Goal: Task Accomplishment & Management: Use online tool/utility

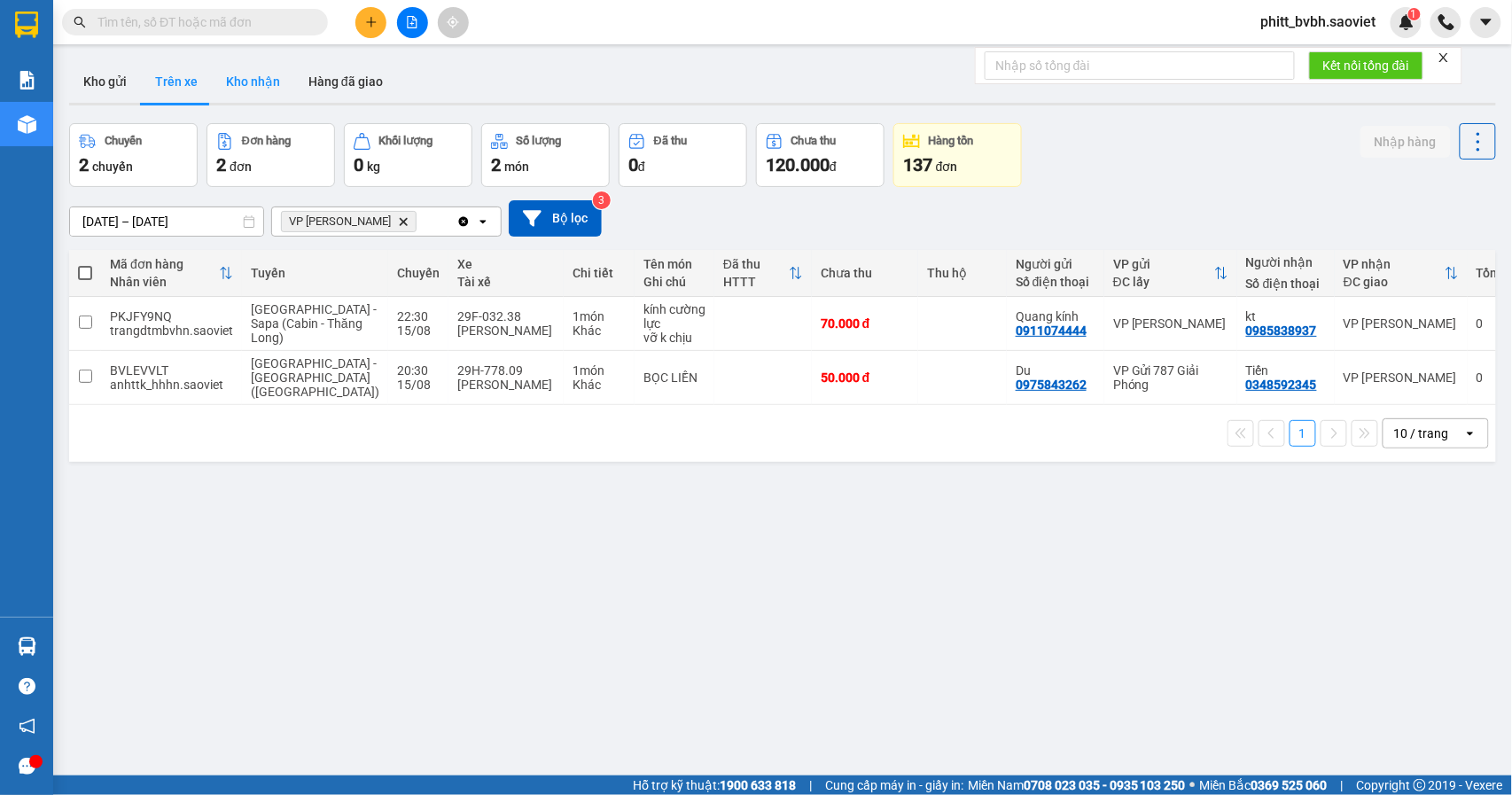
click at [260, 86] on button "Kho nhận" at bounding box center [252, 81] width 82 height 42
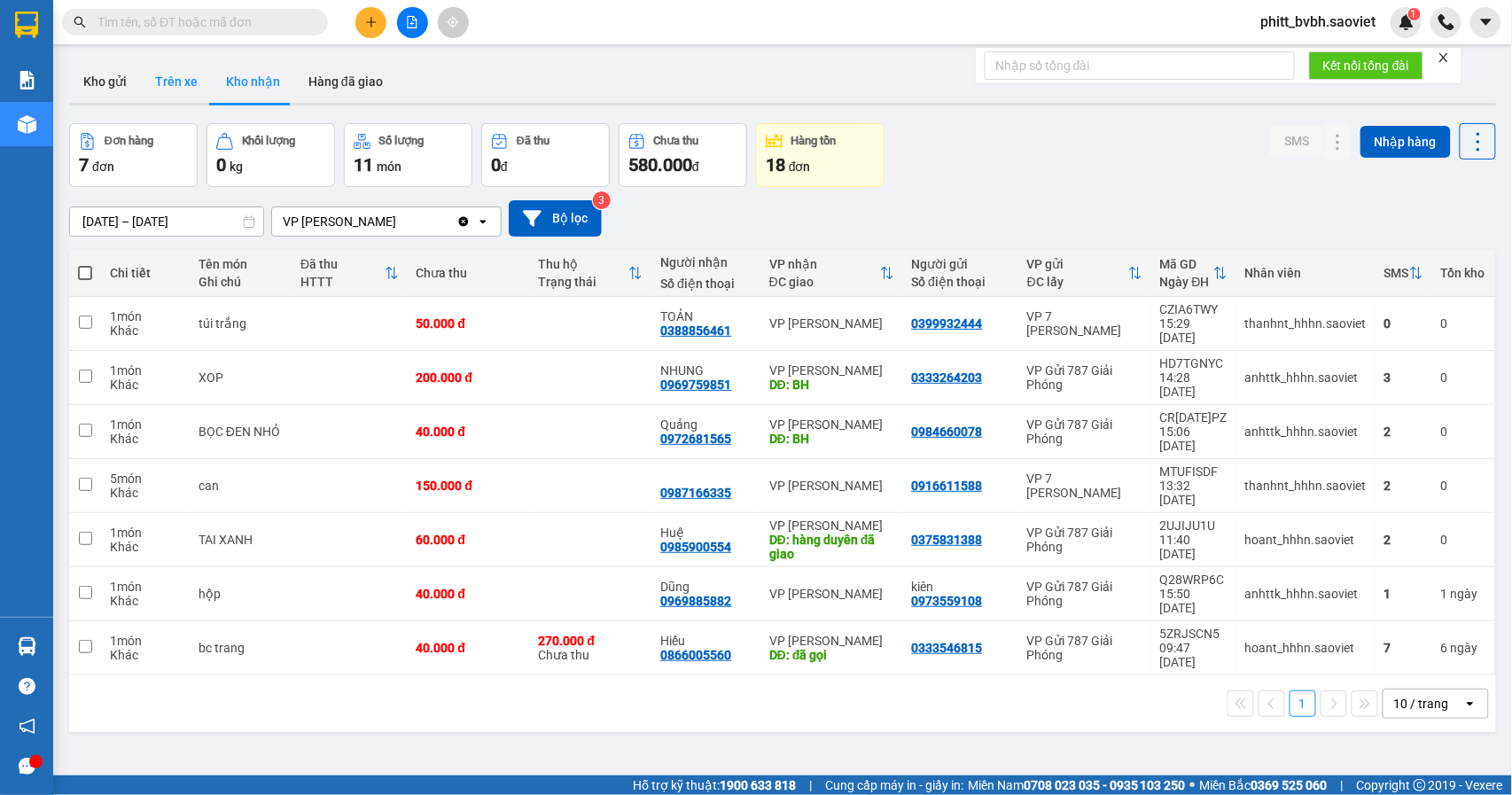
click at [182, 68] on button "Trên xe" at bounding box center [176, 81] width 71 height 42
type input "[DATE] – [DATE]"
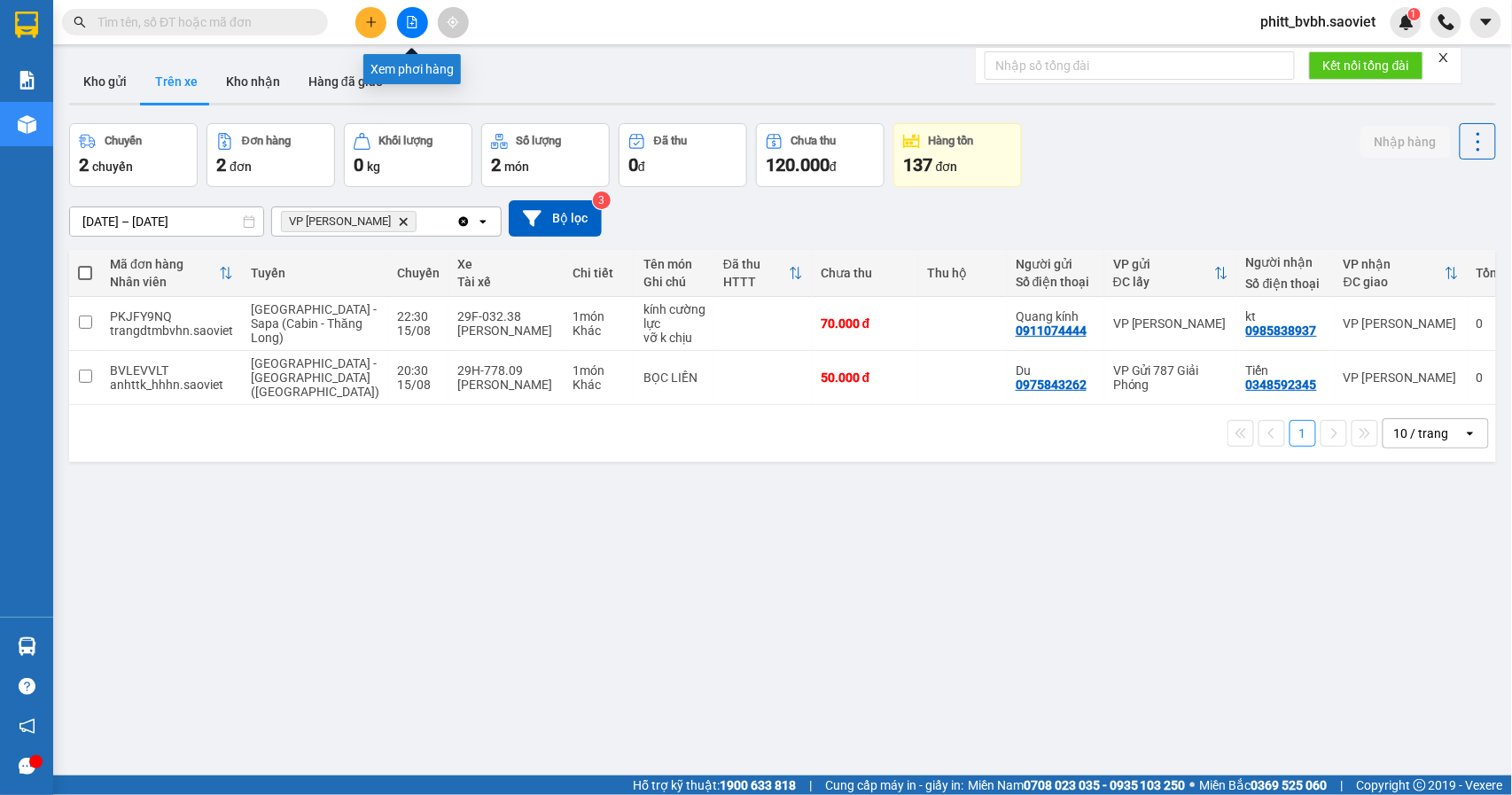
click at [420, 16] on button at bounding box center [412, 23] width 31 height 31
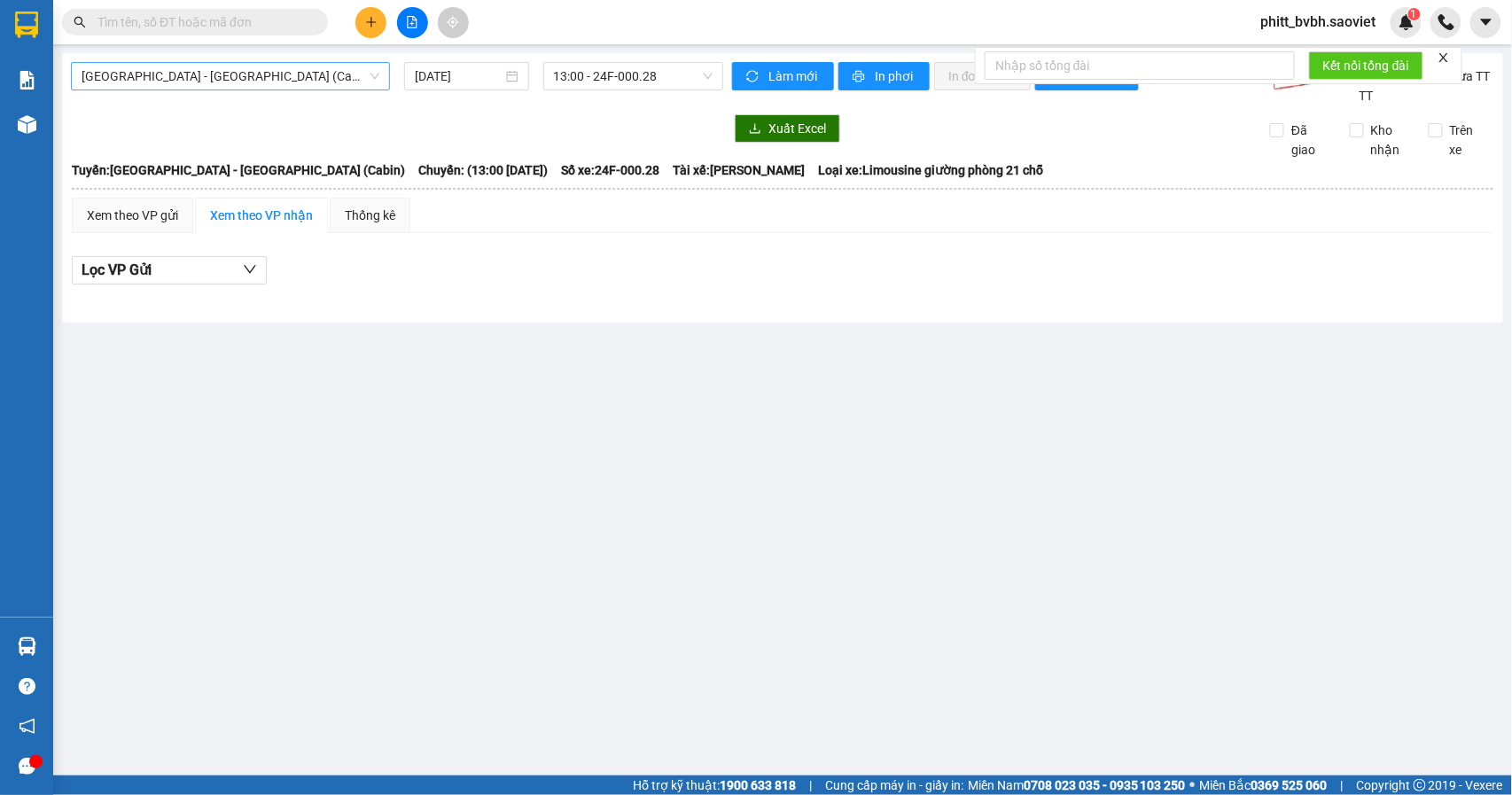
click at [235, 69] on span "Hà Nội - Lào Cai (Cabin)" at bounding box center [230, 76] width 298 height 26
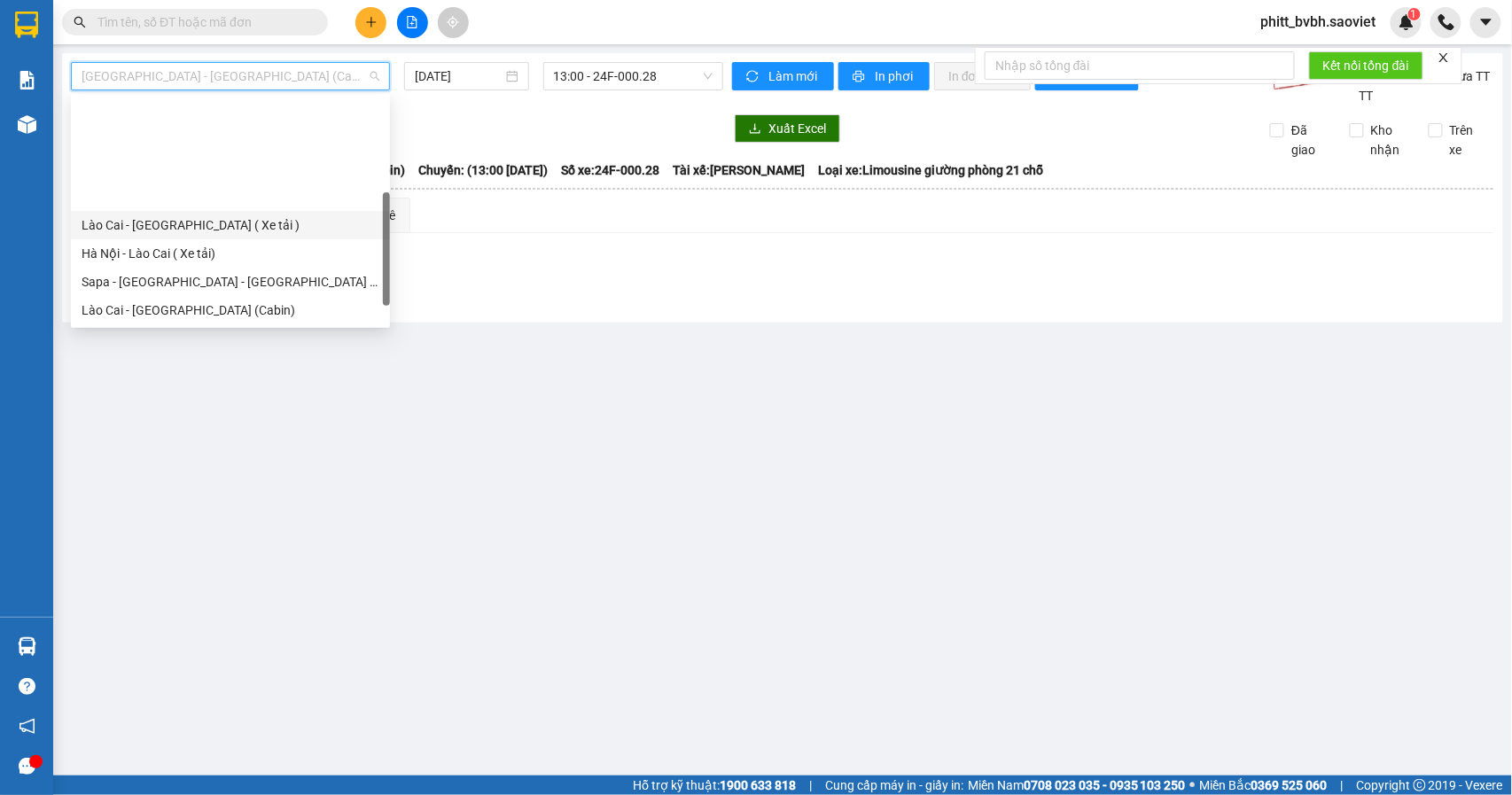
scroll to position [142, 0]
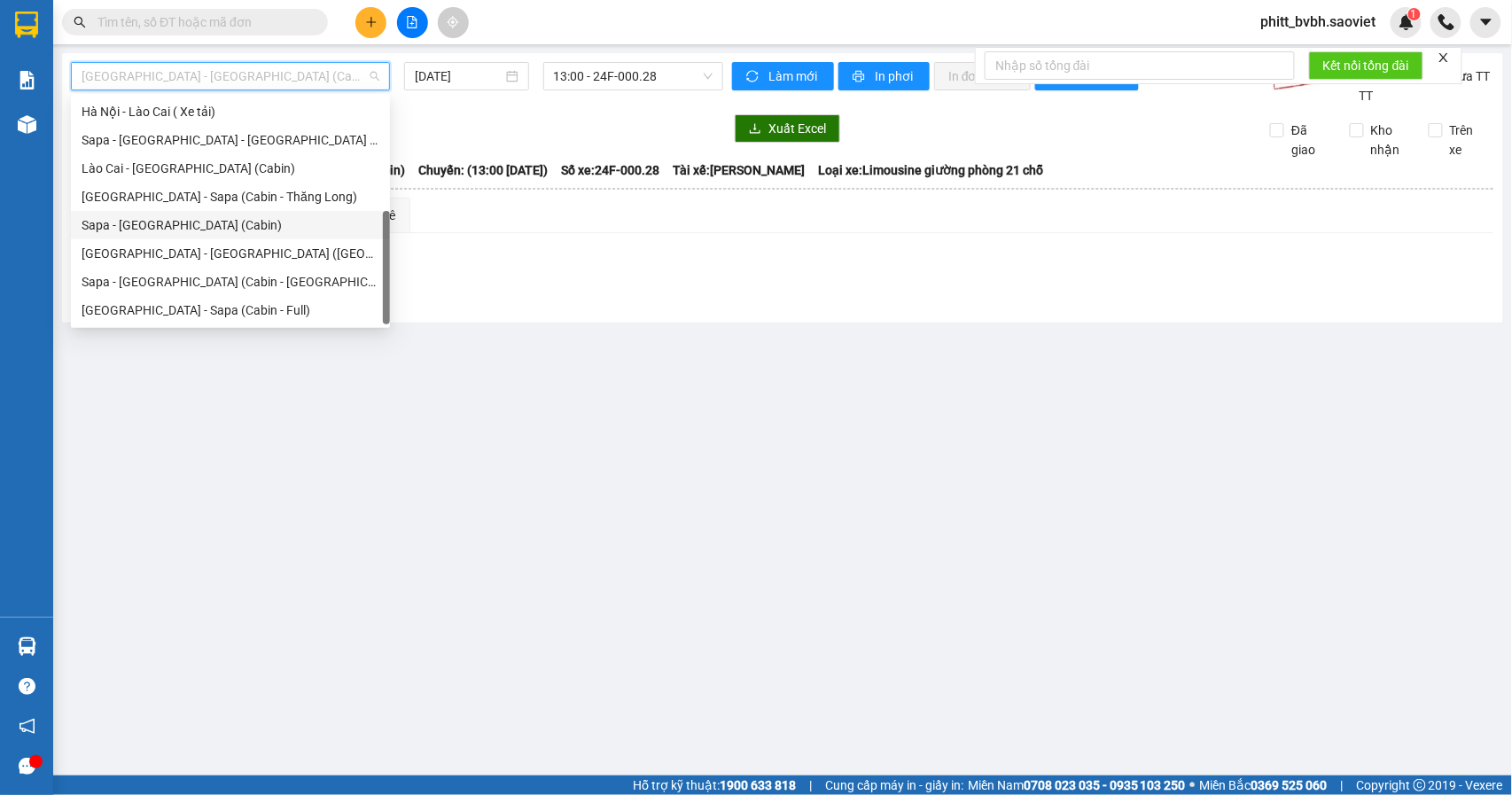
click at [170, 228] on div "Sapa - Hà Nội (Cabin)" at bounding box center [230, 225] width 298 height 20
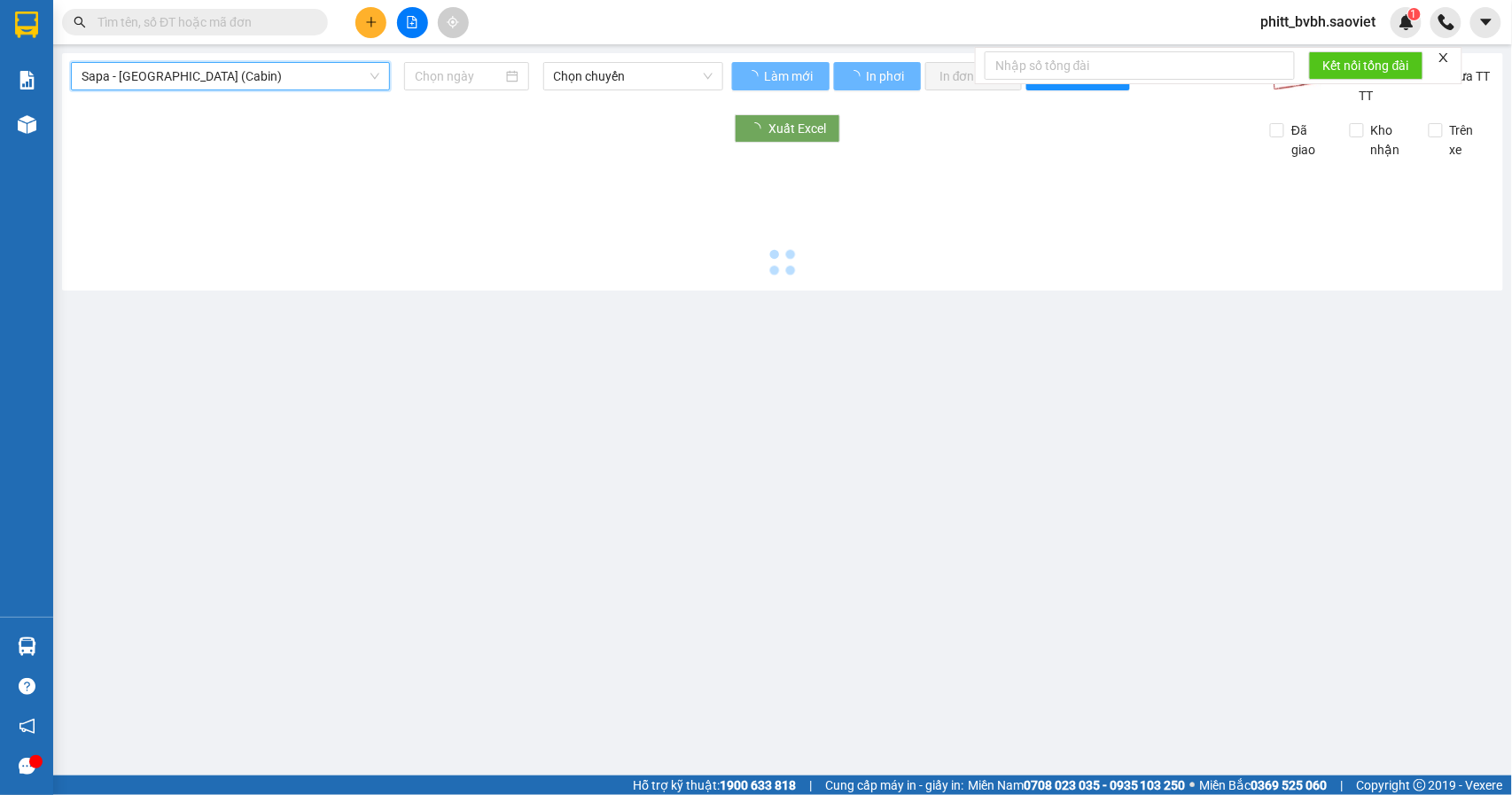
type input "15/08/2025"
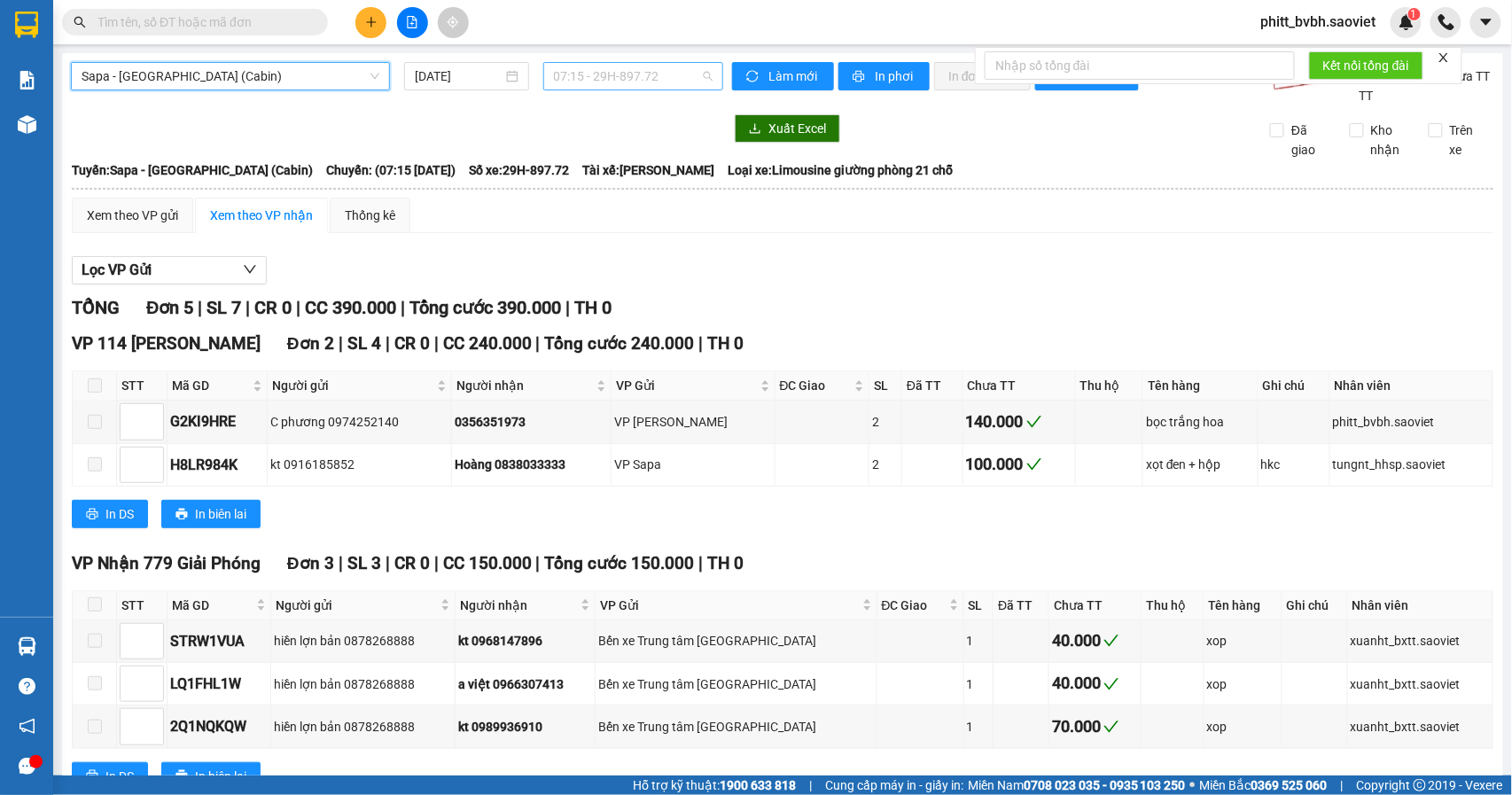
click at [650, 76] on span "07:15 - 29H-897.72" at bounding box center [633, 76] width 159 height 26
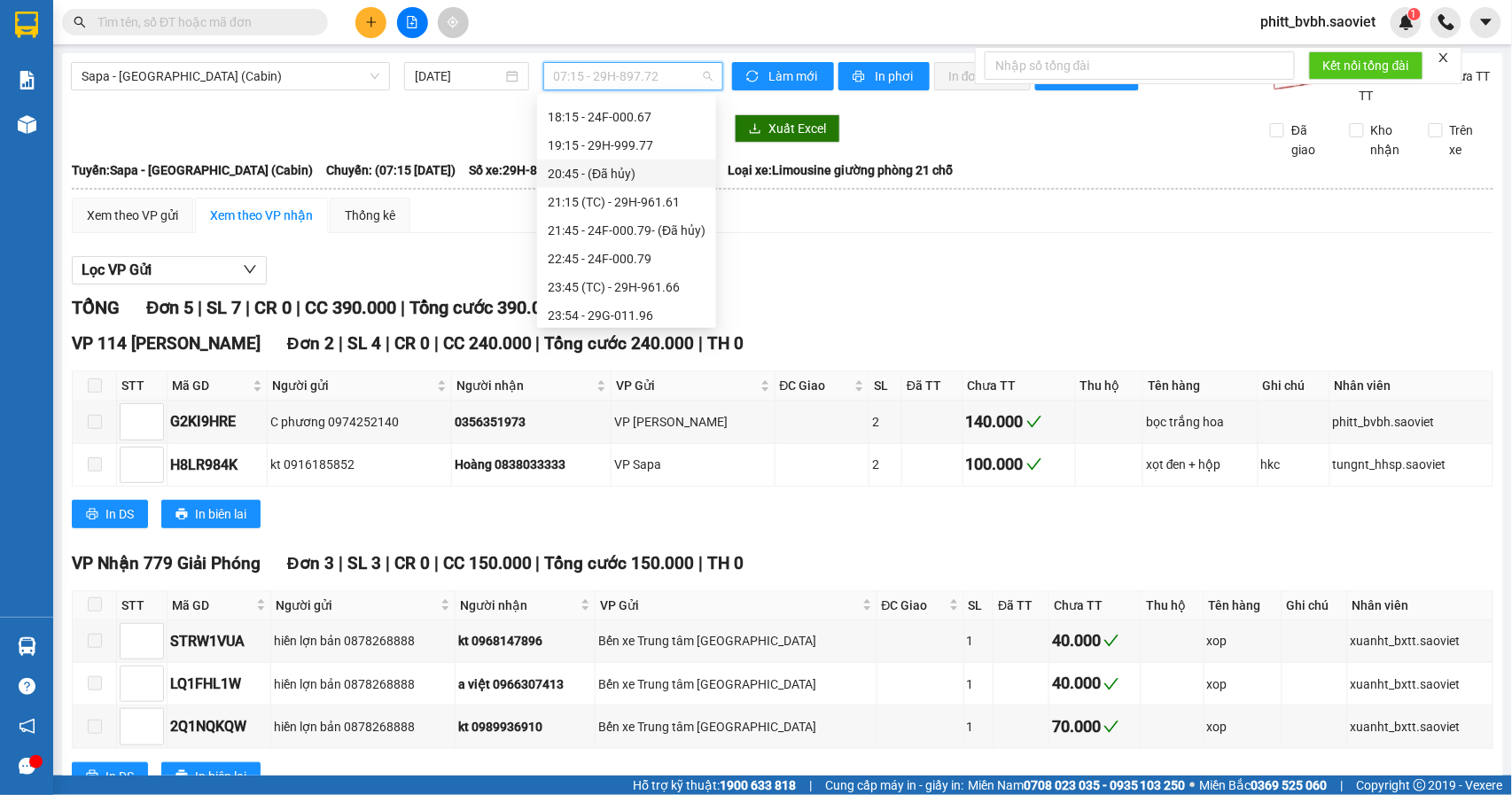
scroll to position [696, 0]
click at [619, 234] on div "22:45 - 24F-000.79" at bounding box center [626, 238] width 158 height 20
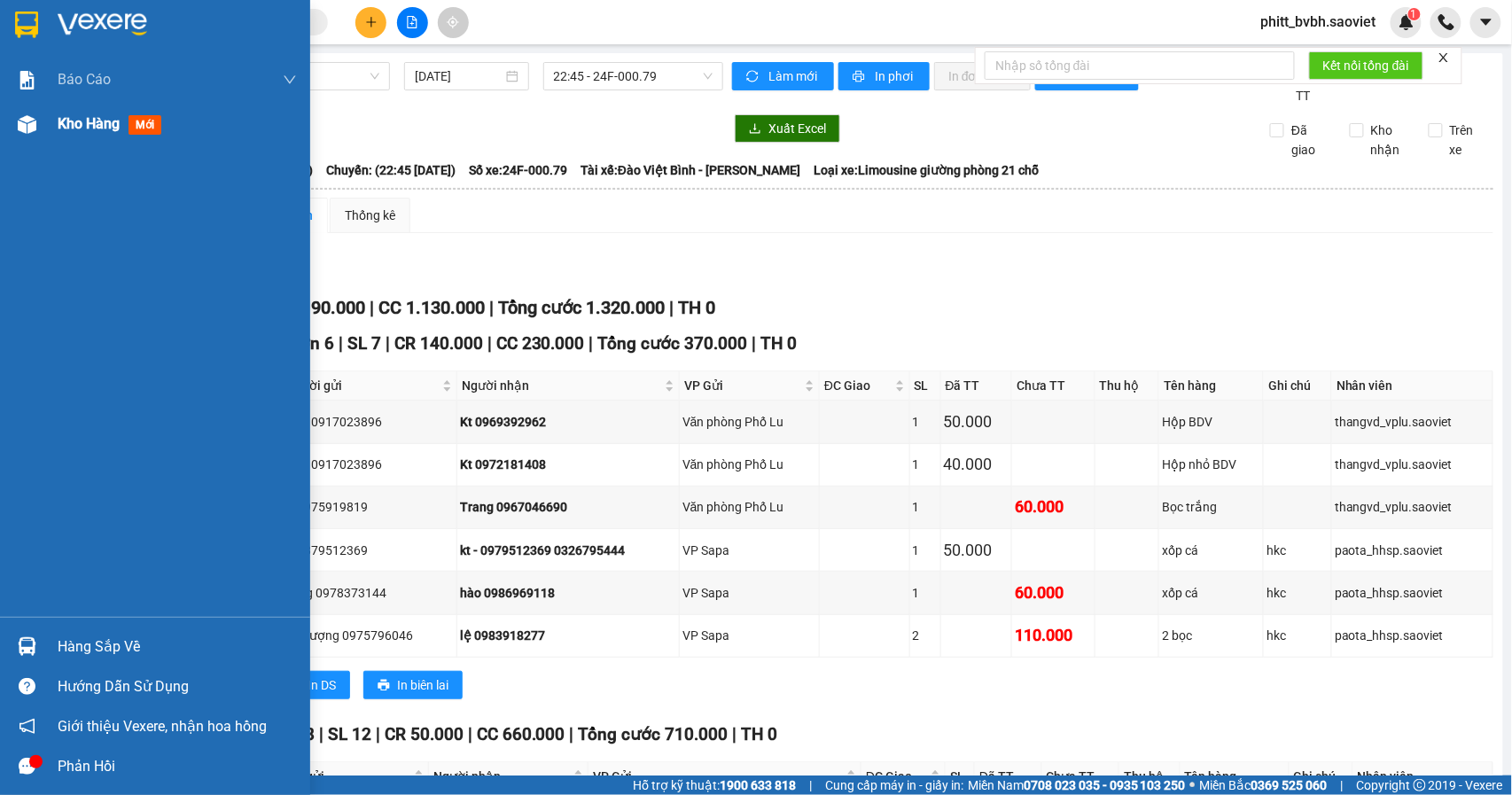
click at [103, 124] on span "Kho hàng" at bounding box center [89, 124] width 62 height 17
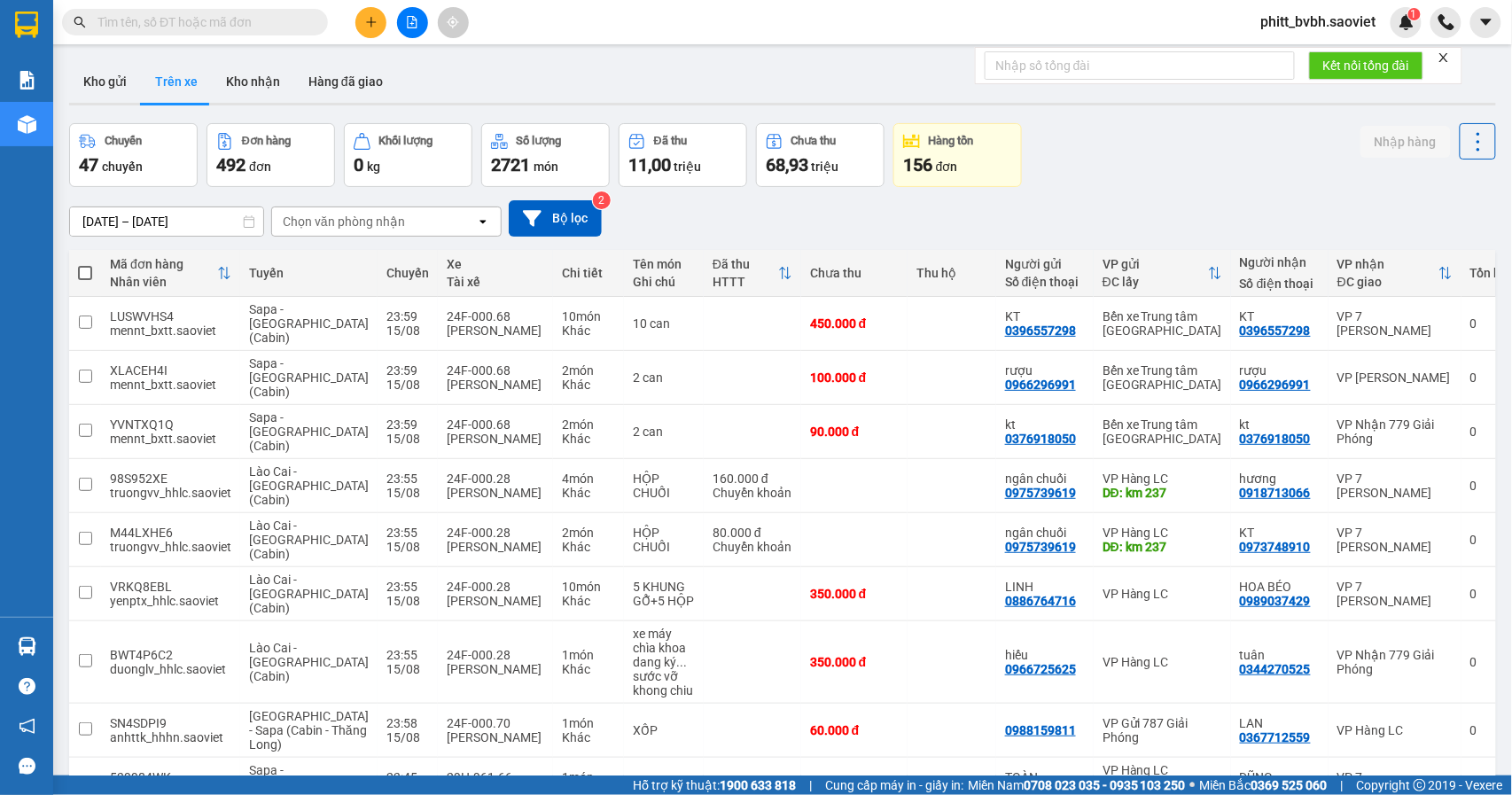
click at [327, 218] on div "Chọn văn phòng nhận" at bounding box center [344, 221] width 123 height 18
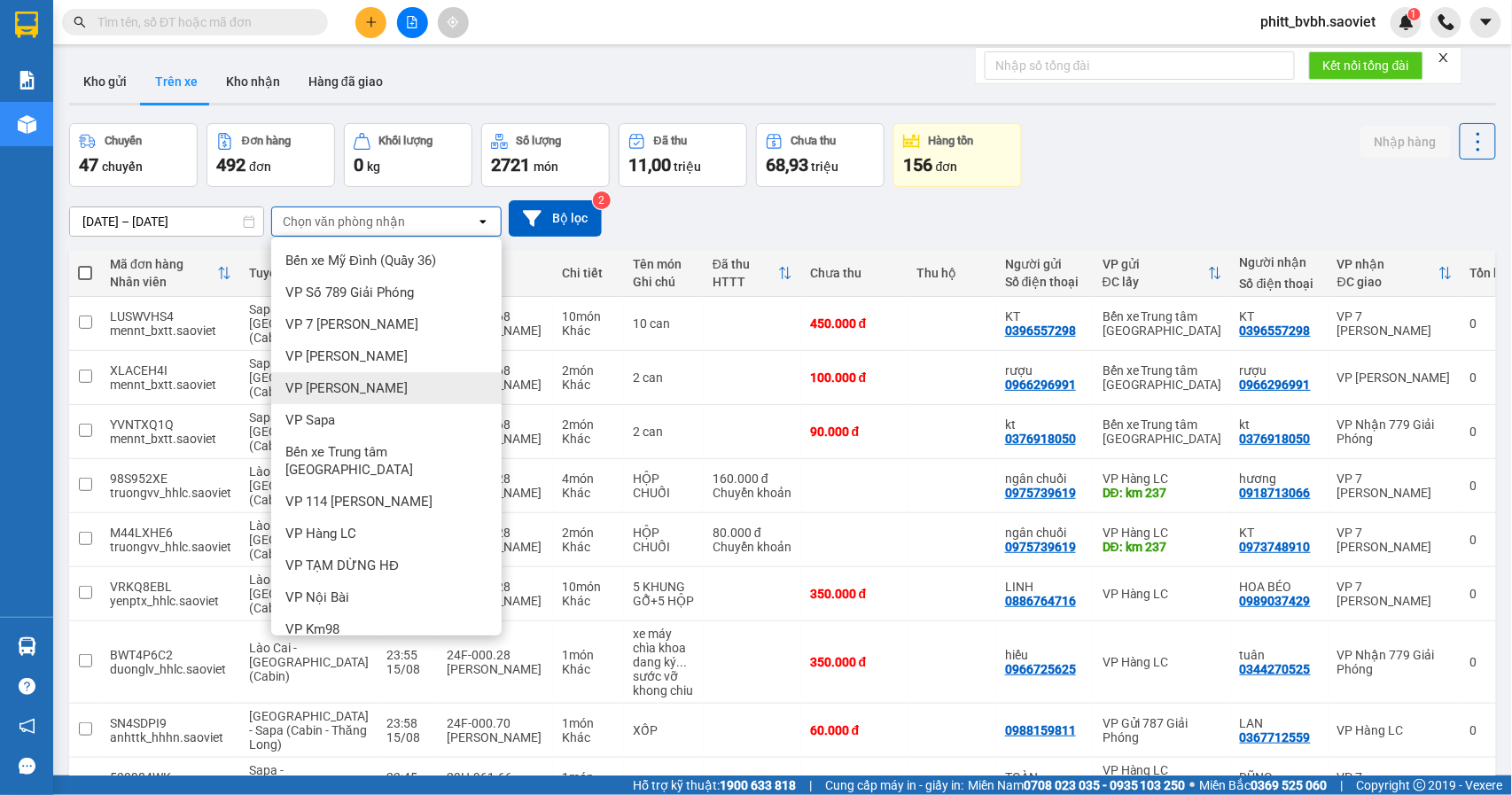
click at [373, 396] on div "VP [PERSON_NAME]" at bounding box center [386, 388] width 230 height 32
